Goal: Transaction & Acquisition: Download file/media

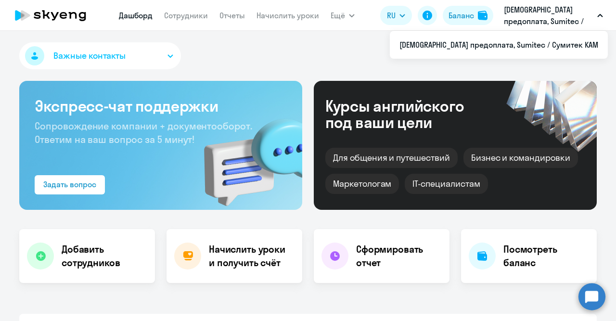
select select "30"
click at [350, 43] on link "Документооборот" at bounding box center [372, 43] width 65 height 10
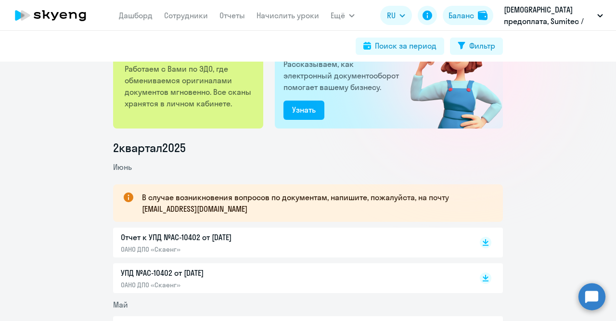
scroll to position [123, 0]
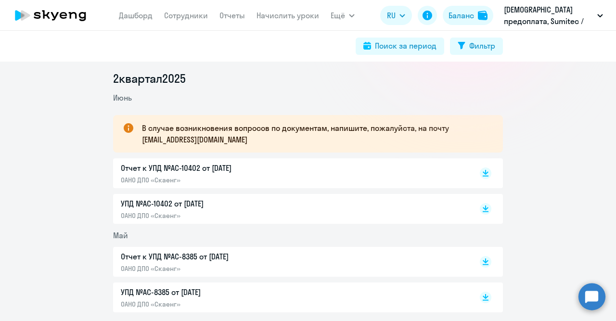
click at [262, 186] on div "Отчет к УПД №AC-10402 от [DATE] ОАНО ДПО «Скаенг»" at bounding box center [308, 173] width 390 height 30
click at [225, 171] on p "Отчет к УПД №AC-10402 от [DATE]" at bounding box center [222, 168] width 202 height 12
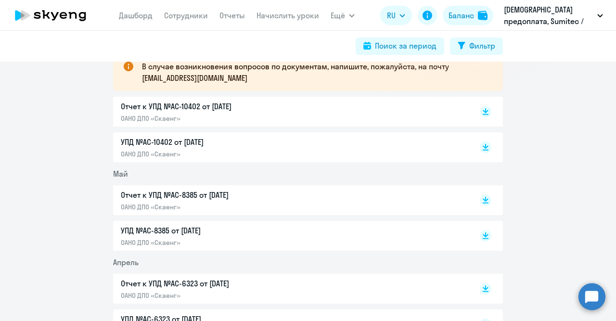
scroll to position [0, 0]
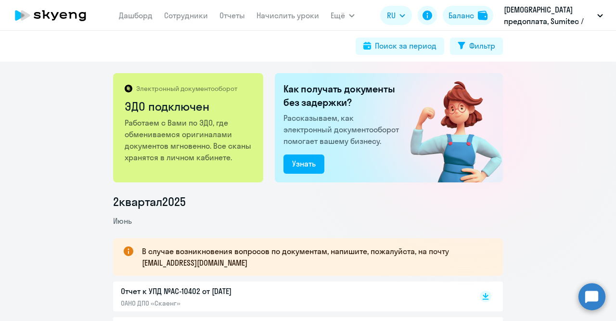
click at [177, 25] on nav "[PERSON_NAME] Отчеты Начислить уроки" at bounding box center [219, 15] width 200 height 19
click at [177, 15] on link "Сотрудники" at bounding box center [186, 16] width 44 height 10
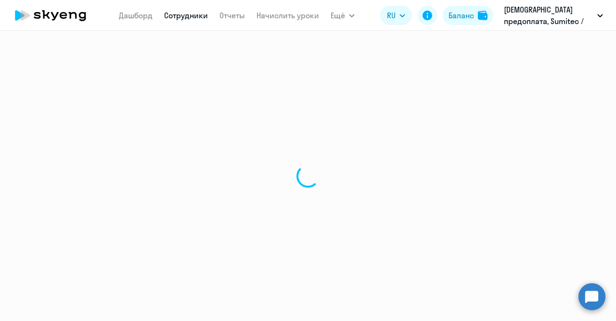
select select "30"
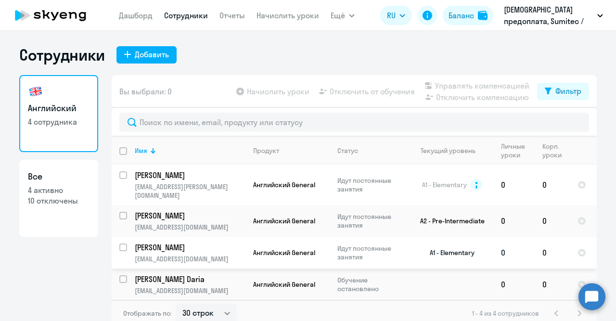
click at [203, 255] on p "[EMAIL_ADDRESS][DOMAIN_NAME]" at bounding box center [190, 259] width 110 height 9
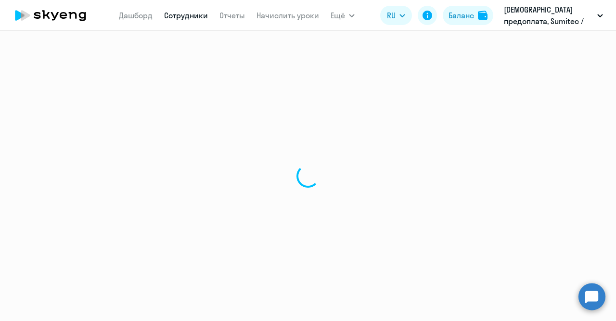
select select "english"
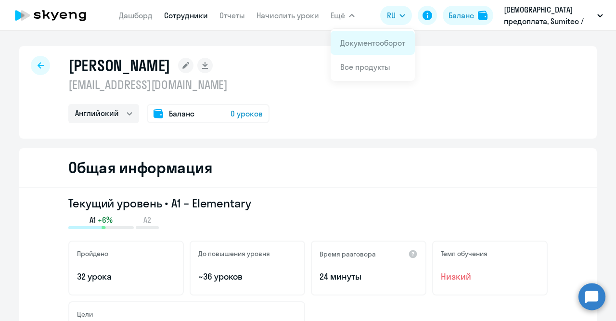
click at [351, 40] on link "Документооборот" at bounding box center [372, 43] width 65 height 10
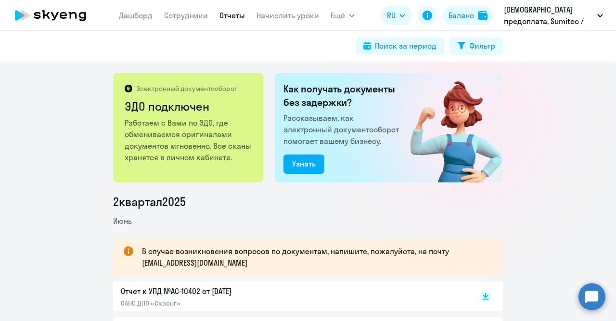
click at [227, 17] on link "Отчеты" at bounding box center [233, 16] width 26 height 10
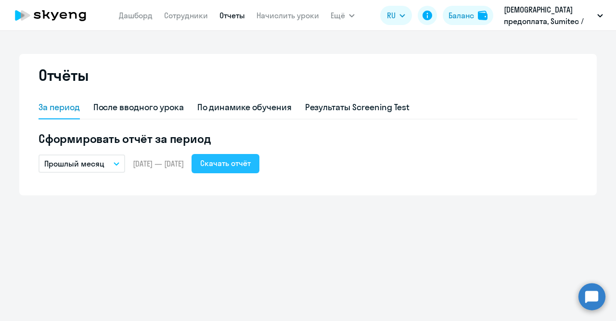
click at [240, 167] on div "Скачать отчёт" at bounding box center [225, 163] width 51 height 12
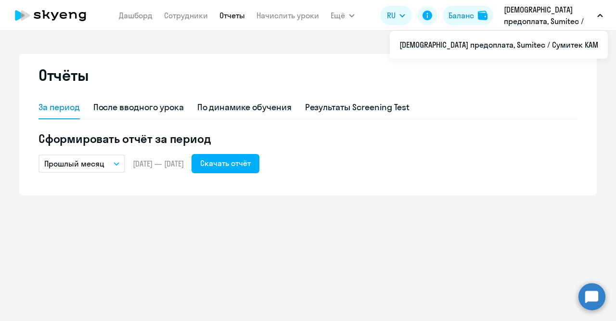
click at [436, 8] on ds-button at bounding box center [427, 15] width 19 height 19
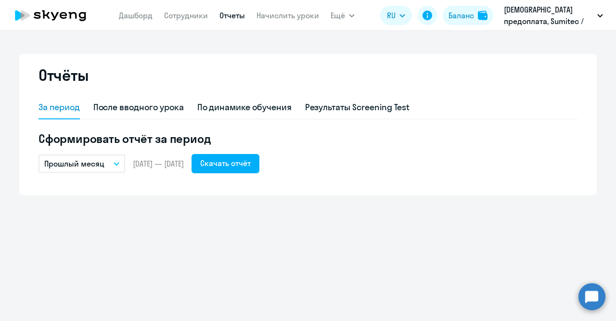
click at [116, 168] on button "Прошлый месяц" at bounding box center [82, 164] width 87 height 18
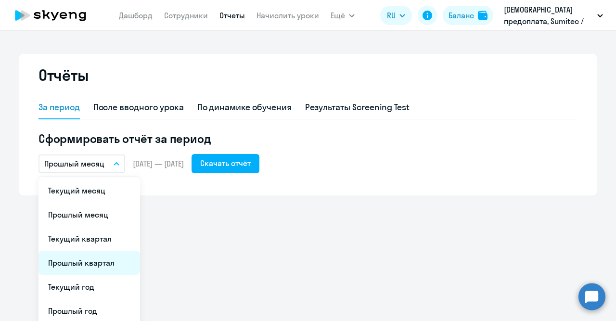
click at [107, 258] on li "Прошлый квартал" at bounding box center [90, 263] width 102 height 24
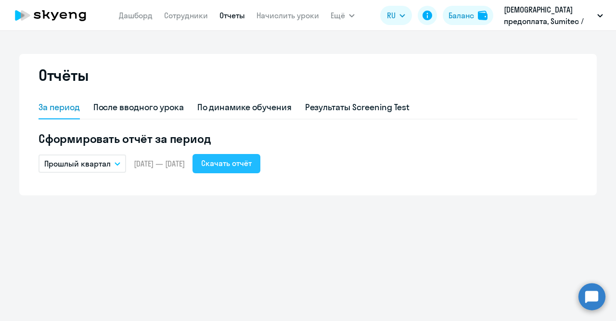
click at [252, 165] on div "Скачать отчёт" at bounding box center [226, 163] width 51 height 12
click at [442, 16] on app-header-actions "RU English Русский Баланс Sumitec предоплата, Sumitec / Сумитек KAM Sumitec пре…" at bounding box center [494, 15] width 228 height 23
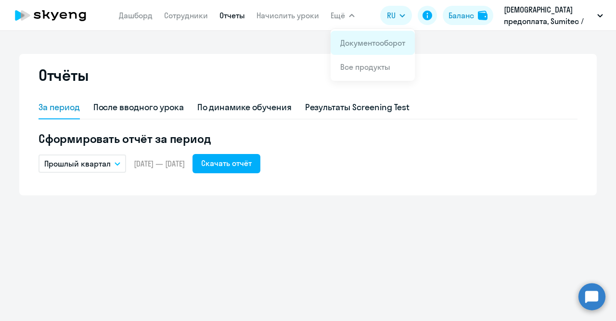
click at [376, 44] on link "Документооборот" at bounding box center [372, 43] width 65 height 10
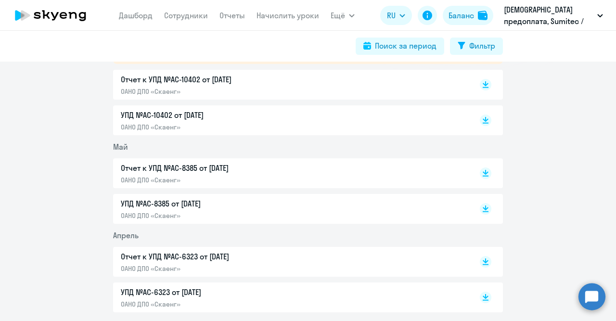
scroll to position [246, 0]
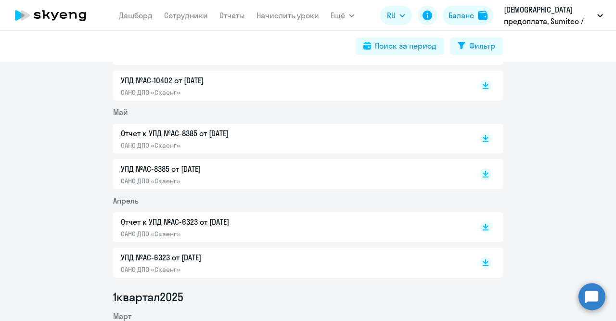
click at [205, 229] on div "Отчет к УПД №AC-6323 от [DATE] ОАНО ДПО «Скаенг»" at bounding box center [222, 227] width 202 height 22
click at [212, 143] on p "ОАНО ДПО «Скаенг»" at bounding box center [222, 145] width 202 height 9
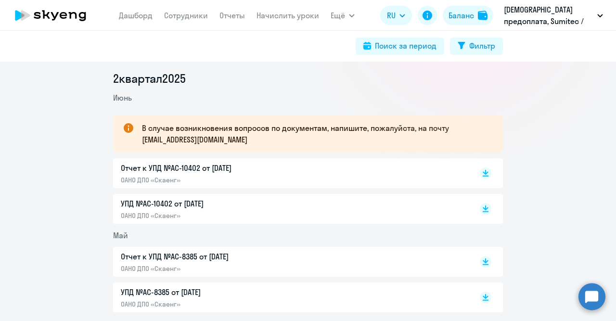
click at [207, 172] on p "Отчет к УПД №AC-10402 от [DATE]" at bounding box center [222, 168] width 202 height 12
